Goal: Information Seeking & Learning: Check status

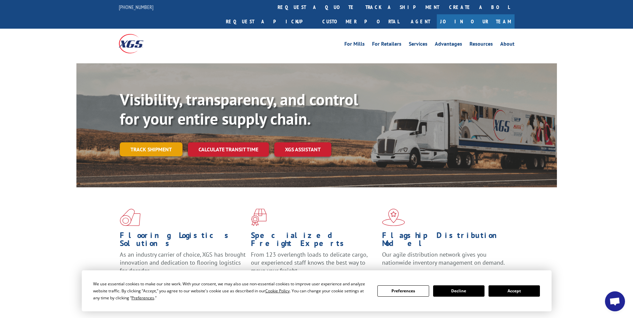
click at [166, 142] on link "Track shipment" at bounding box center [151, 149] width 63 height 14
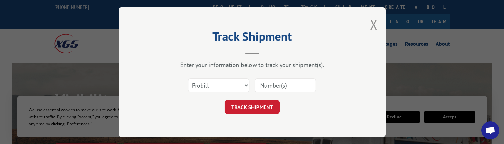
click at [269, 82] on input at bounding box center [285, 85] width 61 height 14
type input "668683035"
click at [264, 108] on button "TRACK SHIPMENT" at bounding box center [252, 107] width 55 height 14
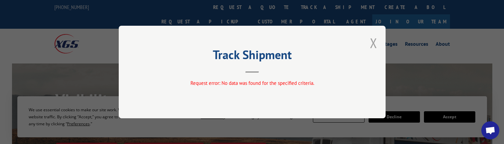
click at [373, 48] on button "Close modal" at bounding box center [373, 43] width 7 height 18
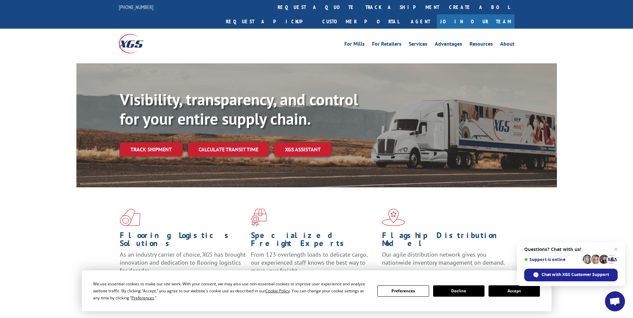
drag, startPoint x: 304, startPoint y: 8, endPoint x: 315, endPoint y: 15, distance: 12.7
click at [360, 8] on link "track a shipment" at bounding box center [402, 7] width 84 height 14
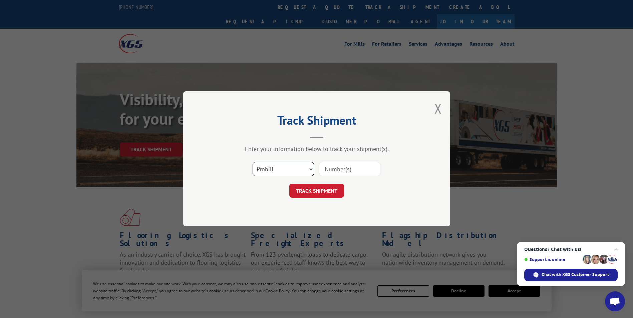
click at [288, 172] on select "Select category... Probill BOL PO" at bounding box center [283, 169] width 61 height 14
select select "po"
click at [253, 162] on select "Select category... Probill BOL PO" at bounding box center [283, 169] width 61 height 14
click at [343, 173] on input at bounding box center [349, 169] width 61 height 14
type input "668683035"
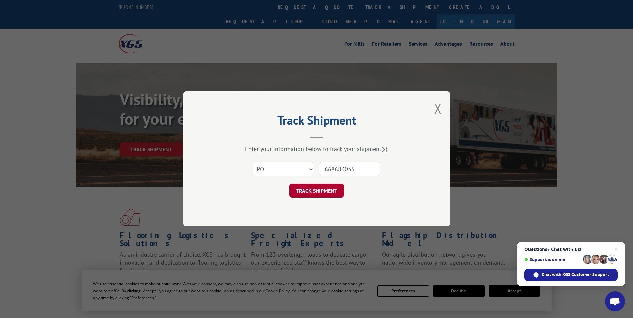
click at [332, 193] on button "TRACK SHIPMENT" at bounding box center [316, 191] width 55 height 14
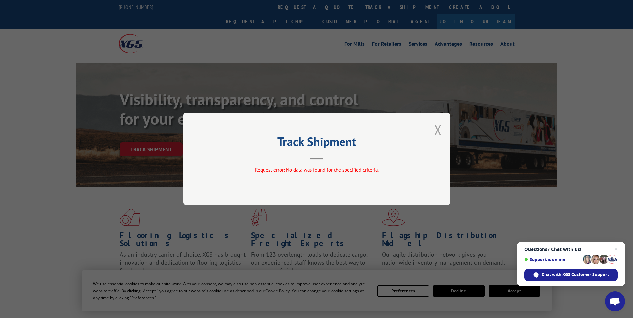
click at [437, 130] on button "Close modal" at bounding box center [437, 130] width 7 height 18
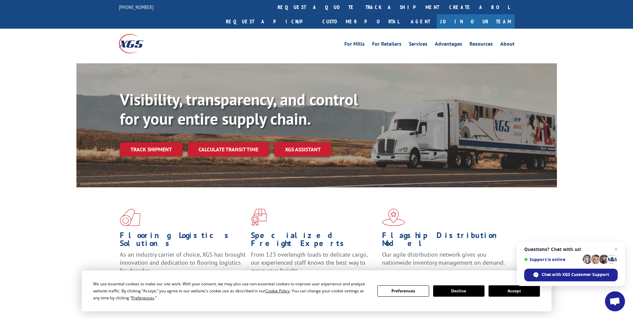
drag, startPoint x: 299, startPoint y: 4, endPoint x: 349, endPoint y: 25, distance: 53.7
click at [360, 4] on link "track a shipment" at bounding box center [402, 7] width 84 height 14
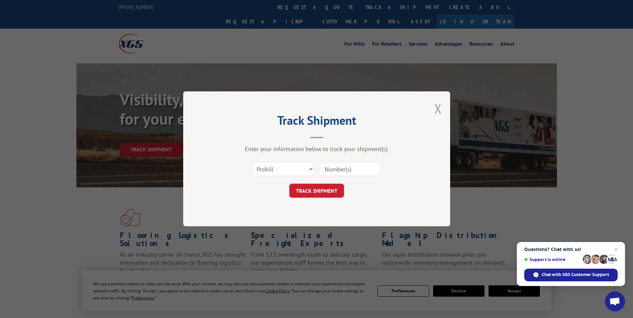
drag, startPoint x: 440, startPoint y: 111, endPoint x: 363, endPoint y: 37, distance: 106.6
click at [440, 111] on button "Close modal" at bounding box center [437, 109] width 7 height 18
